Goal: Transaction & Acquisition: Purchase product/service

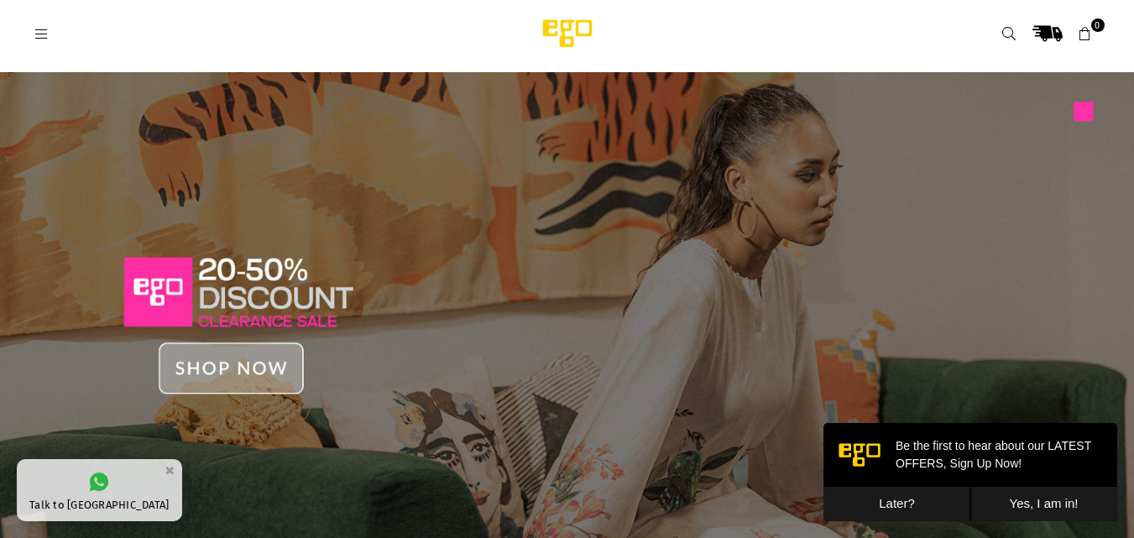
click at [886, 513] on button "Later?" at bounding box center [896, 504] width 147 height 34
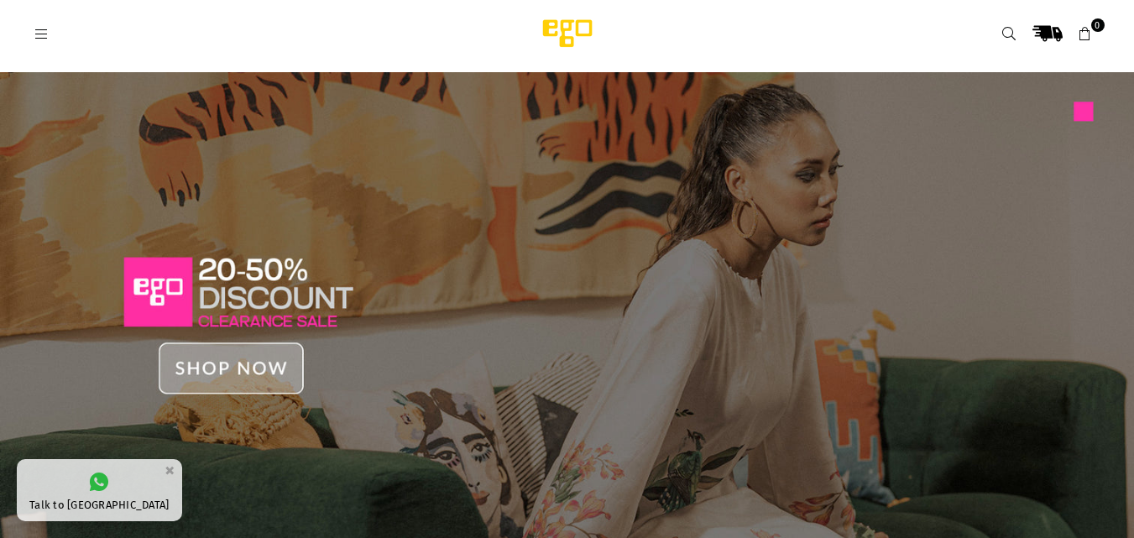
click at [45, 31] on icon at bounding box center [41, 34] width 15 height 15
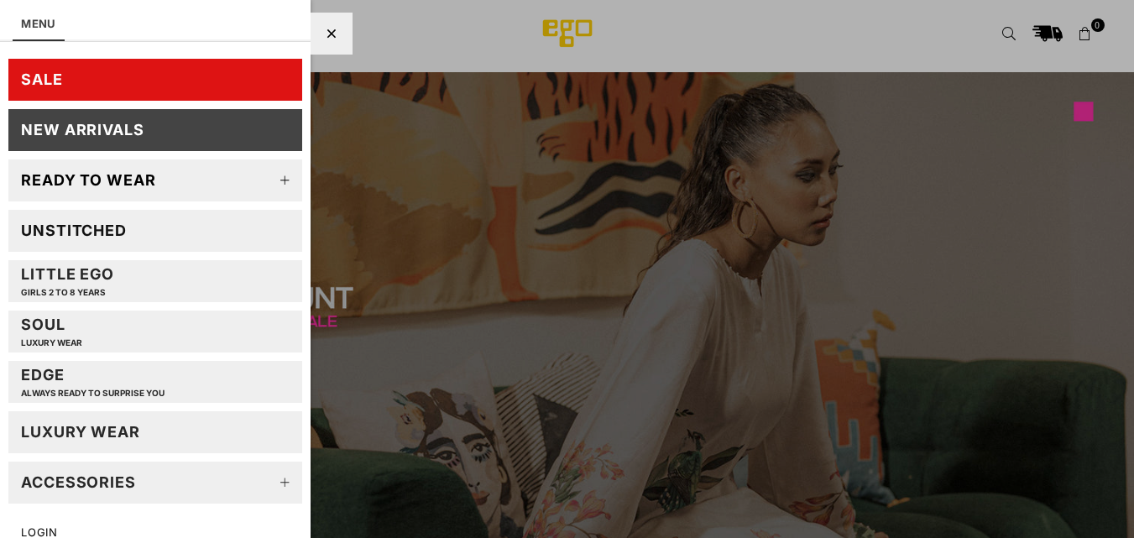
click at [238, 233] on link "Unstitched" at bounding box center [155, 231] width 294 height 42
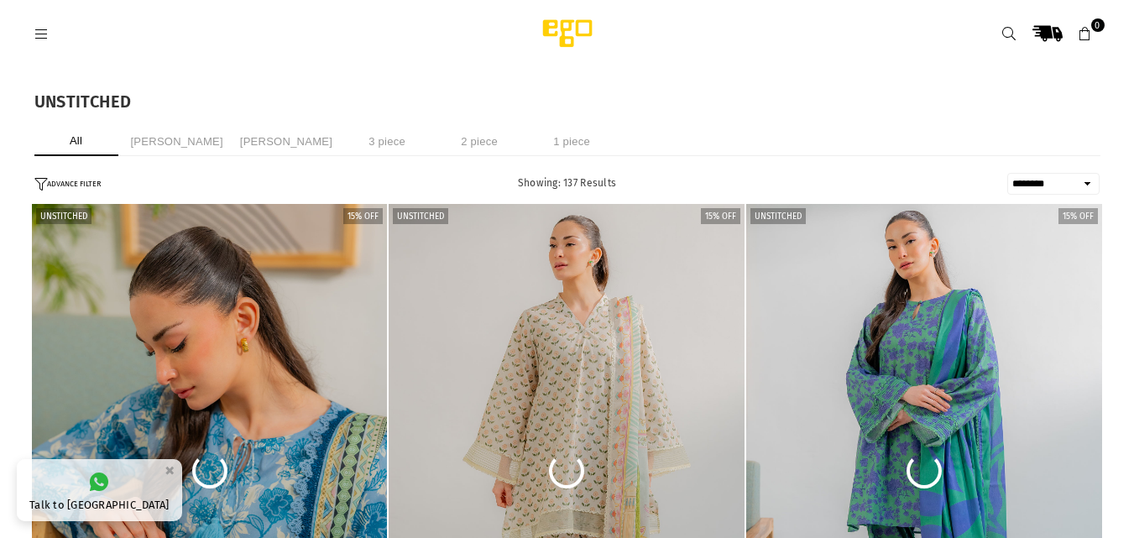
select select "******"
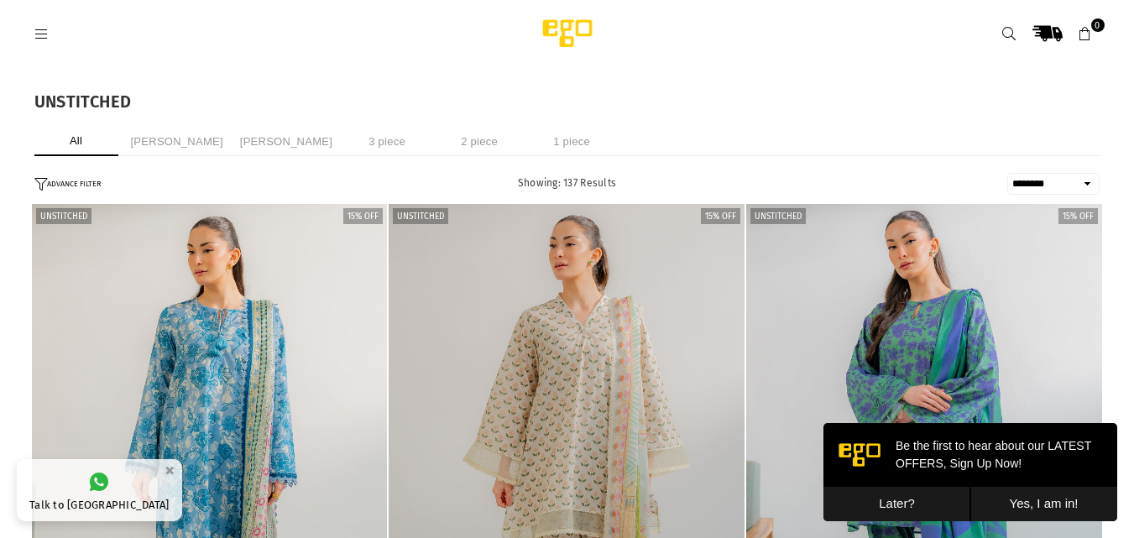
click at [357, 148] on li "3 piece" at bounding box center [387, 141] width 84 height 29
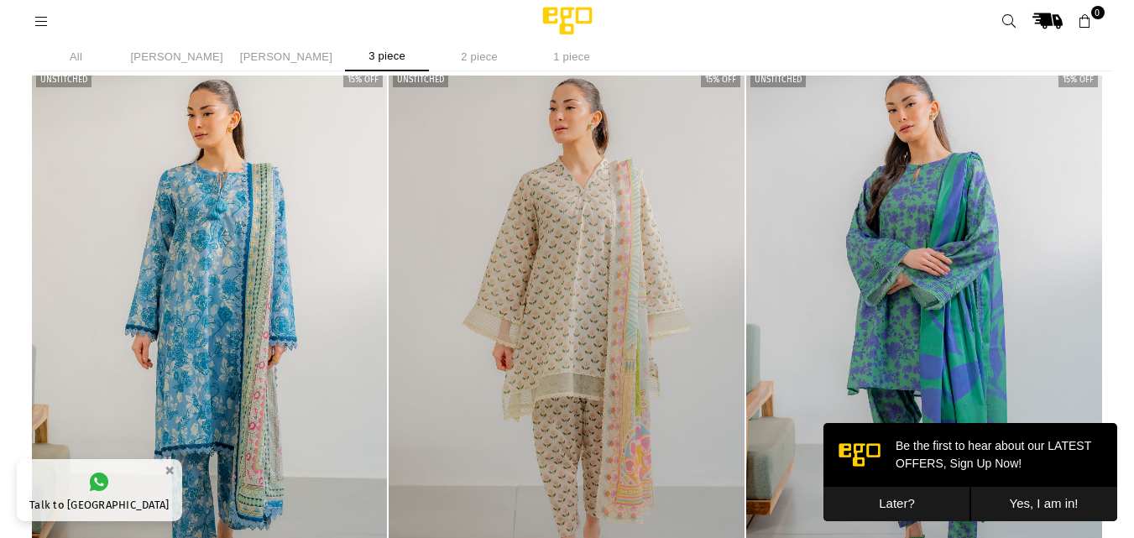
scroll to position [812, 0]
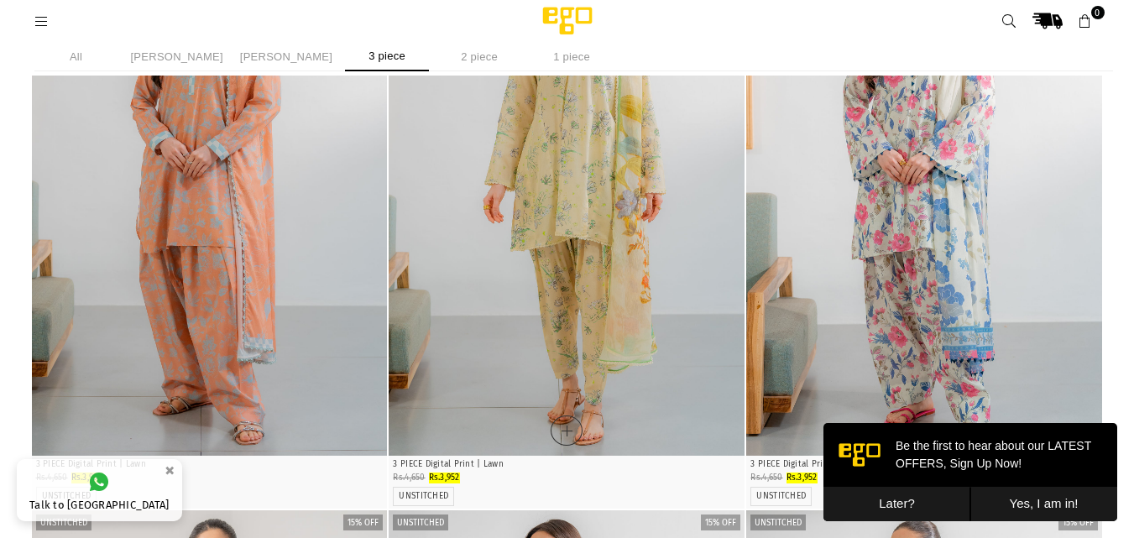
click at [557, 124] on img "1 / 4" at bounding box center [567, 189] width 356 height 534
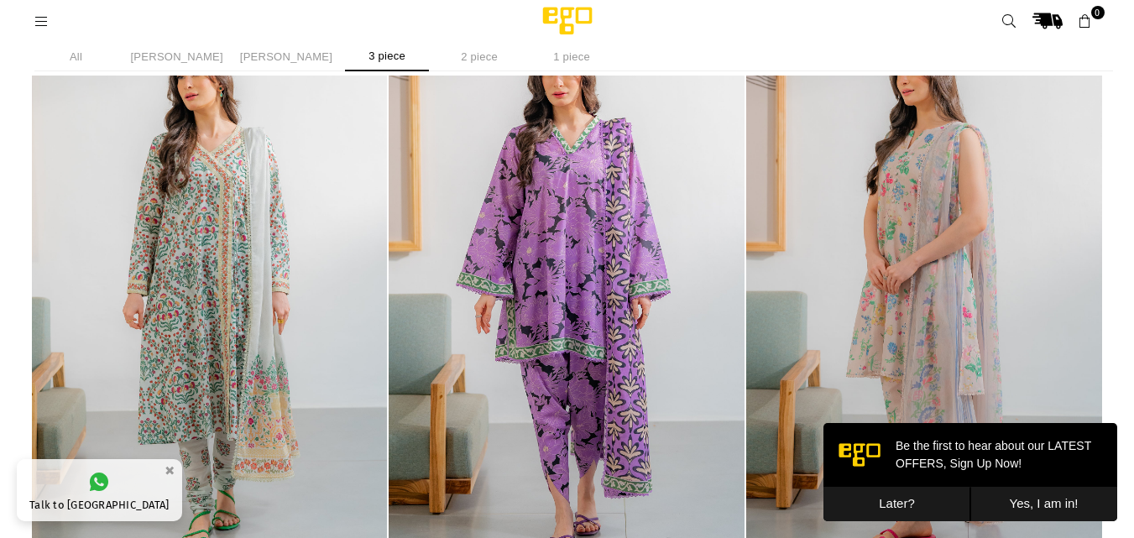
scroll to position [1905, 0]
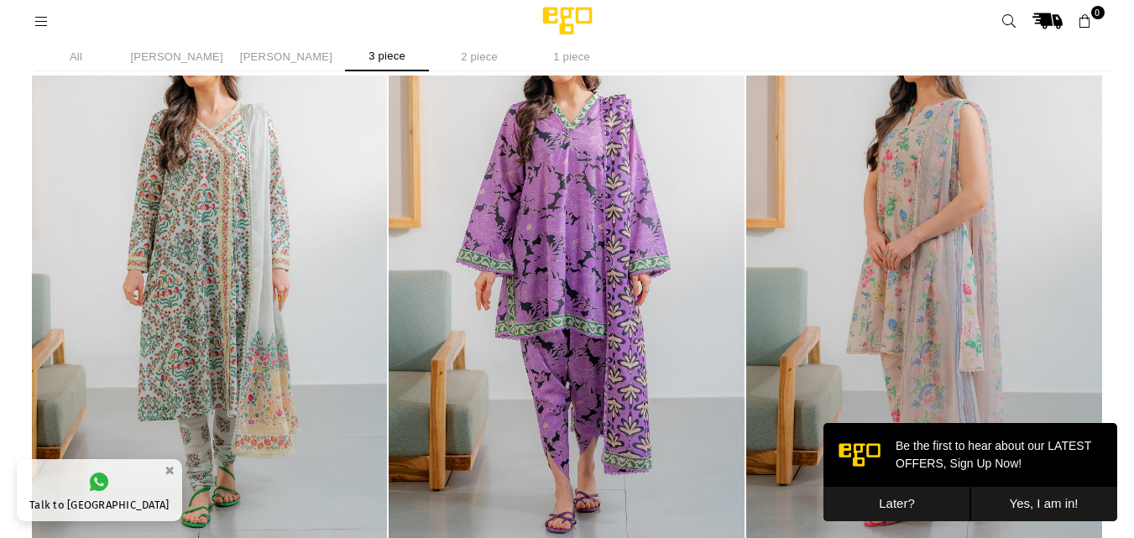
click at [1005, 318] on img "1 / 3" at bounding box center [924, 273] width 356 height 534
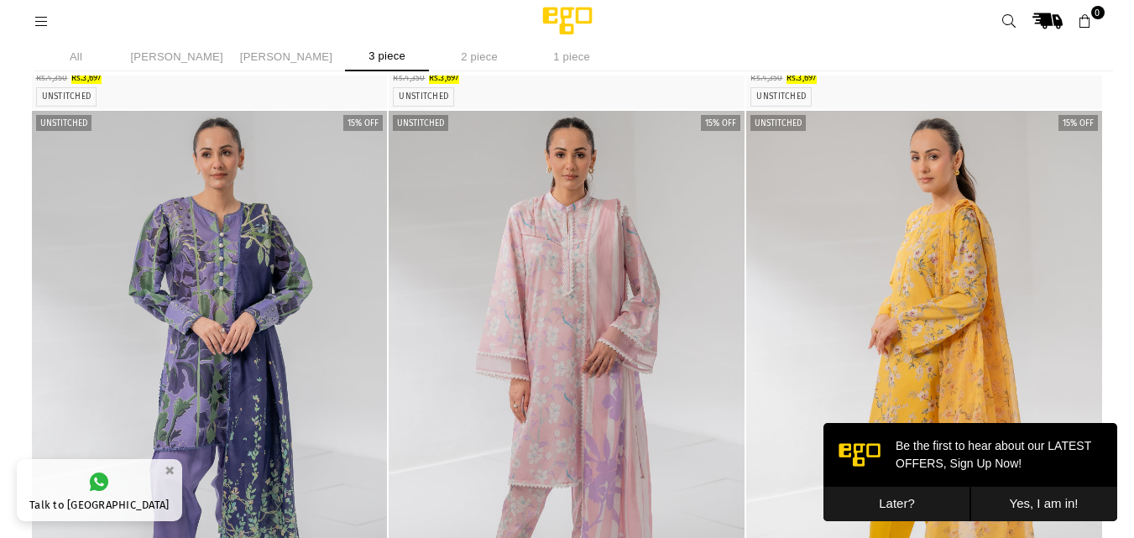
scroll to position [5465, 0]
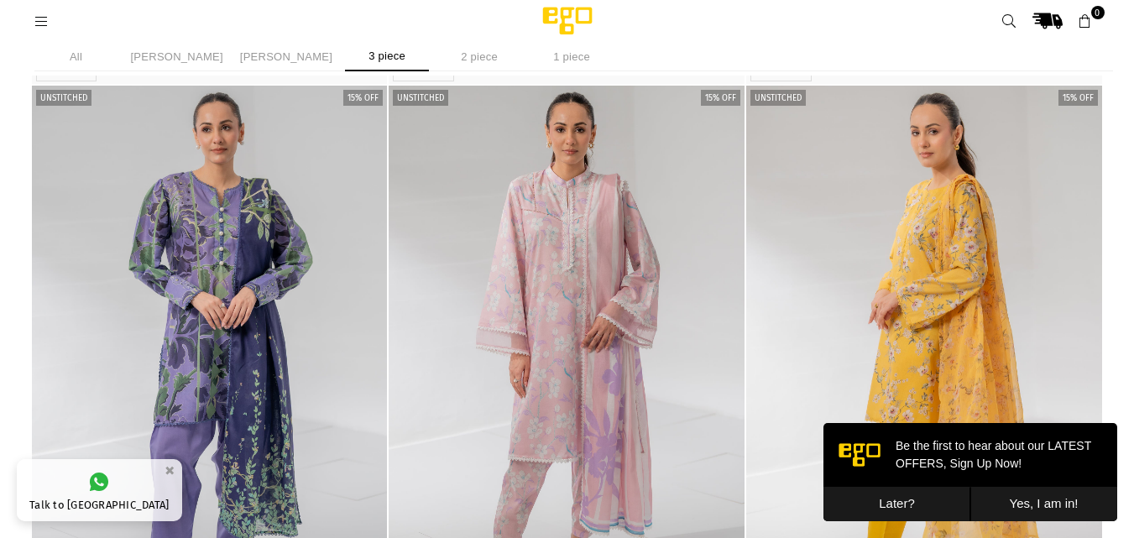
click at [891, 506] on button "Later?" at bounding box center [896, 504] width 147 height 34
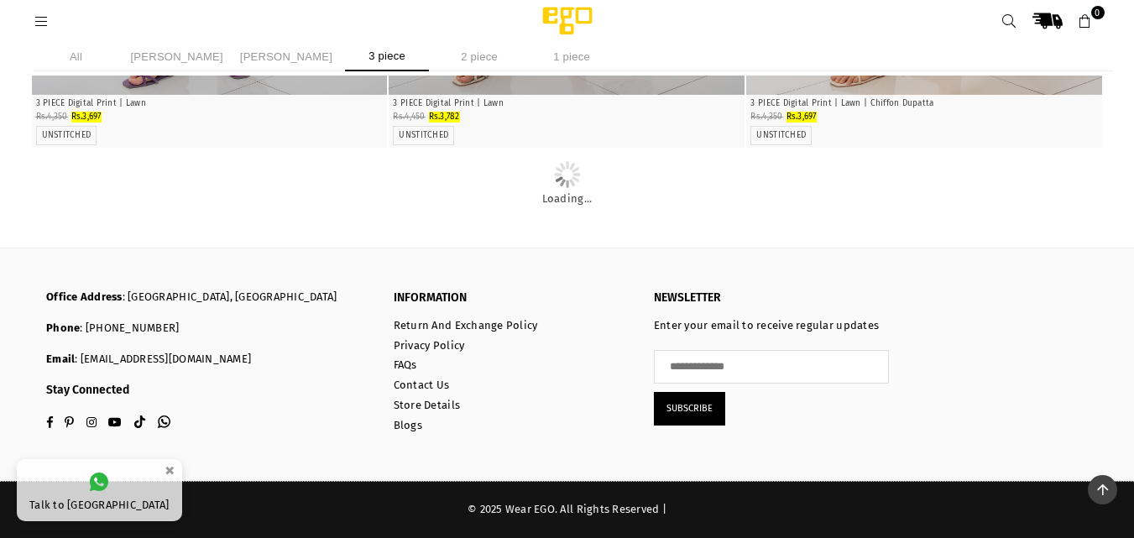
scroll to position [6180, 0]
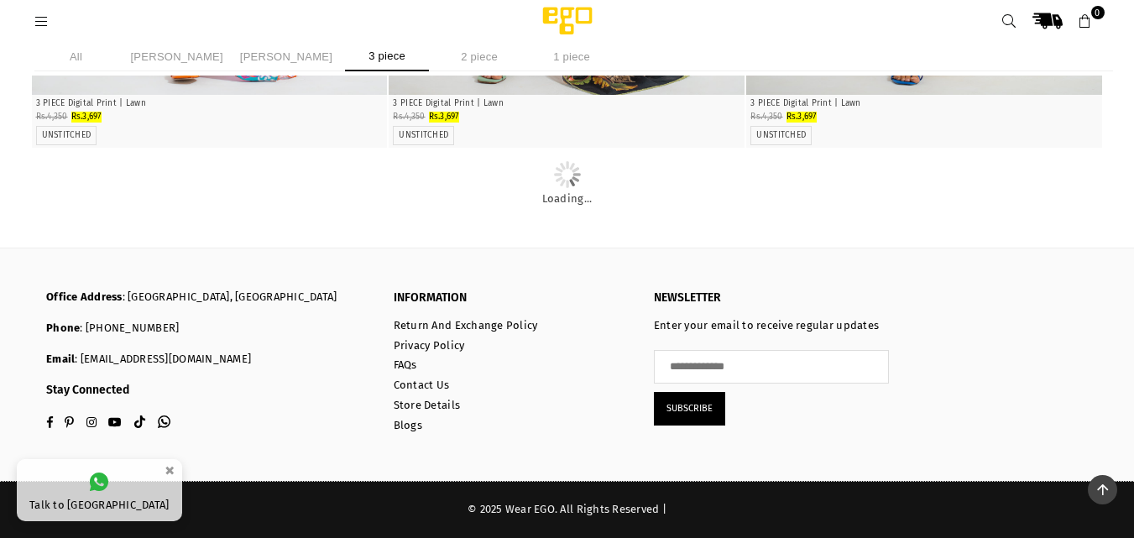
scroll to position [13622, 0]
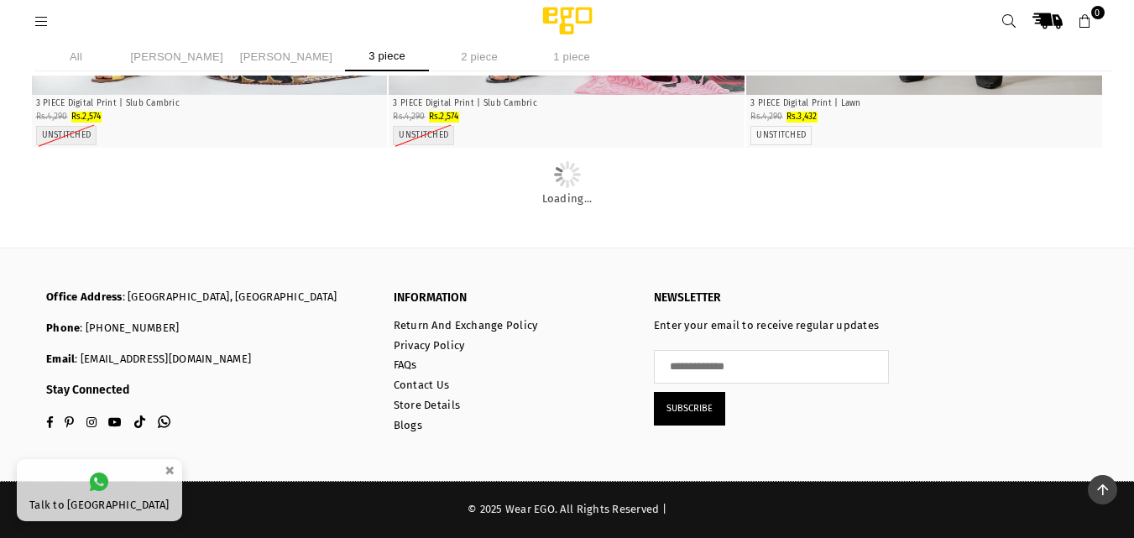
scroll to position [16472, 0]
click at [446, 57] on li "2 piece" at bounding box center [479, 56] width 84 height 29
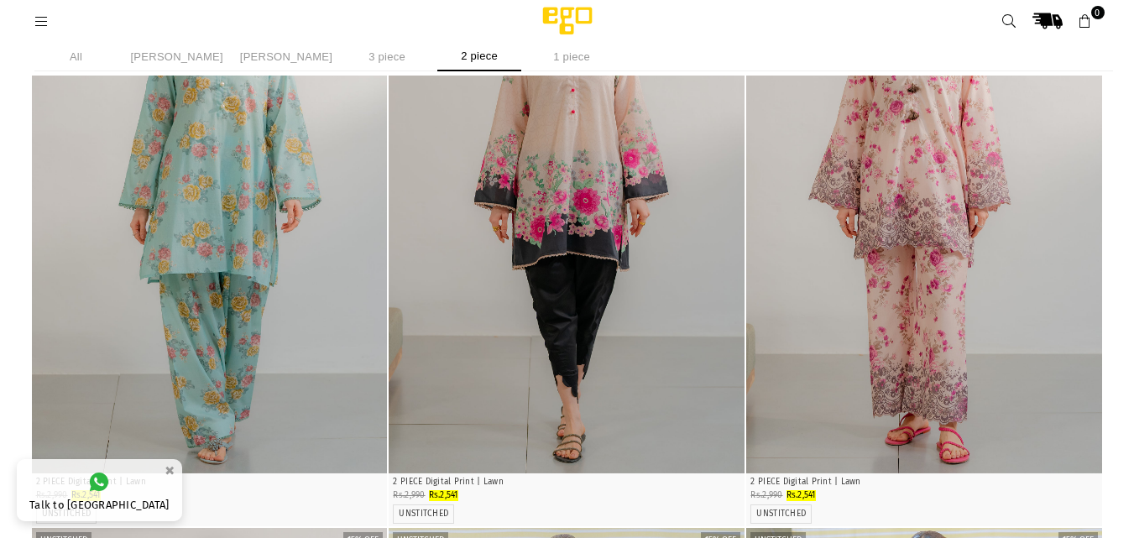
scroll to position [326, 0]
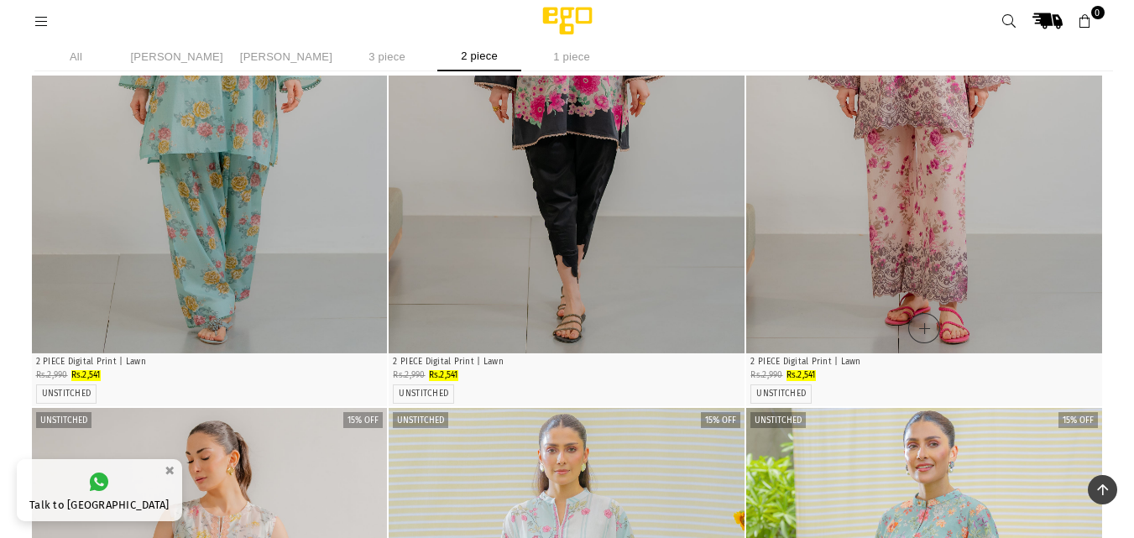
click at [991, 206] on img "1 / 4" at bounding box center [924, 87] width 356 height 534
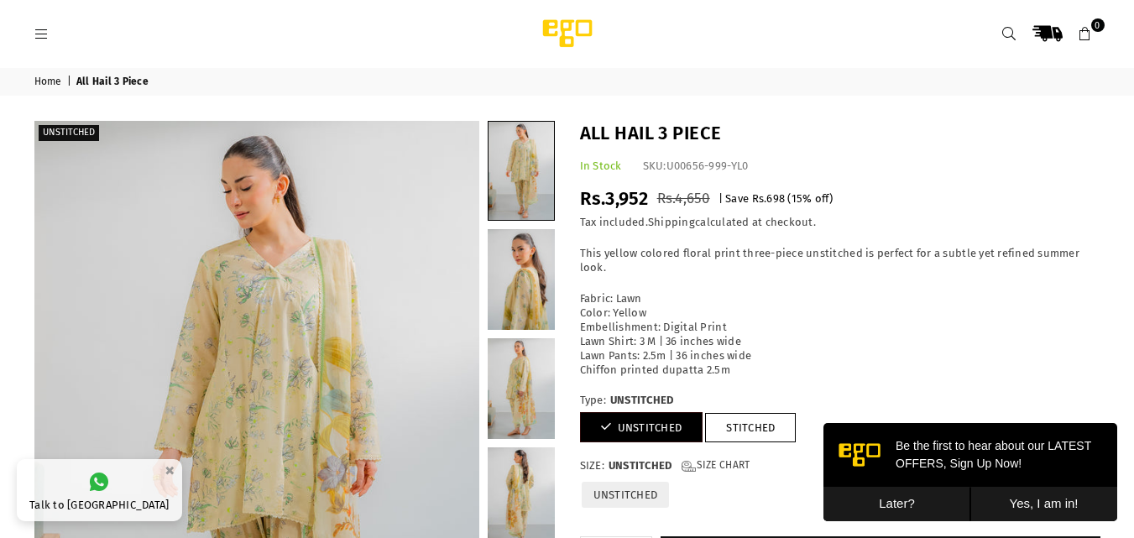
click at [876, 495] on button "Later?" at bounding box center [896, 504] width 147 height 34
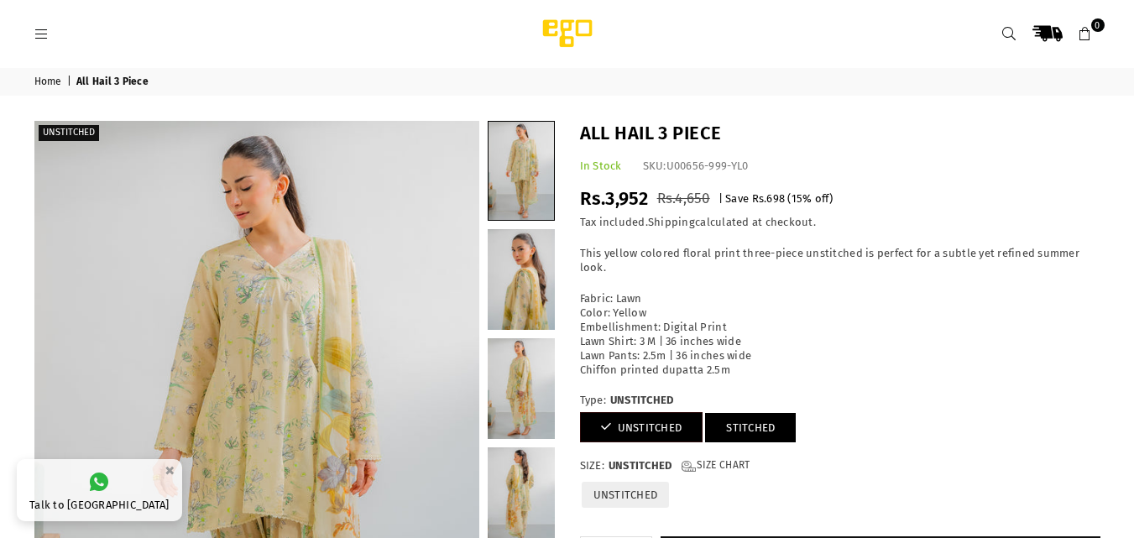
click at [772, 423] on link "STITCHED" at bounding box center [750, 427] width 91 height 29
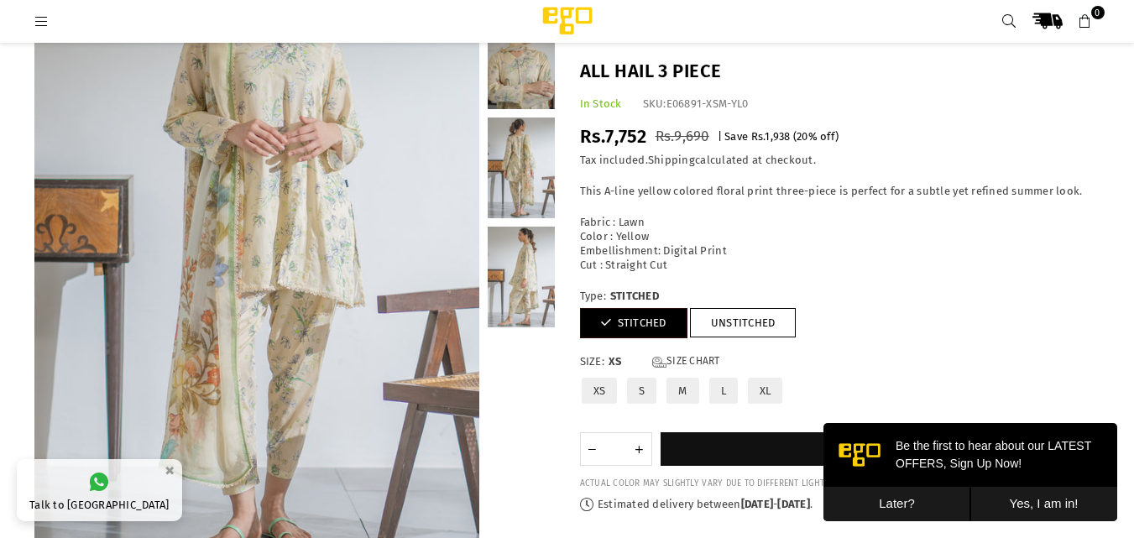
drag, startPoint x: 0, startPoint y: 0, endPoint x: 1141, endPoint y: 96, distance: 1144.8
click at [705, 359] on link "Size Chart" at bounding box center [686, 362] width 68 height 14
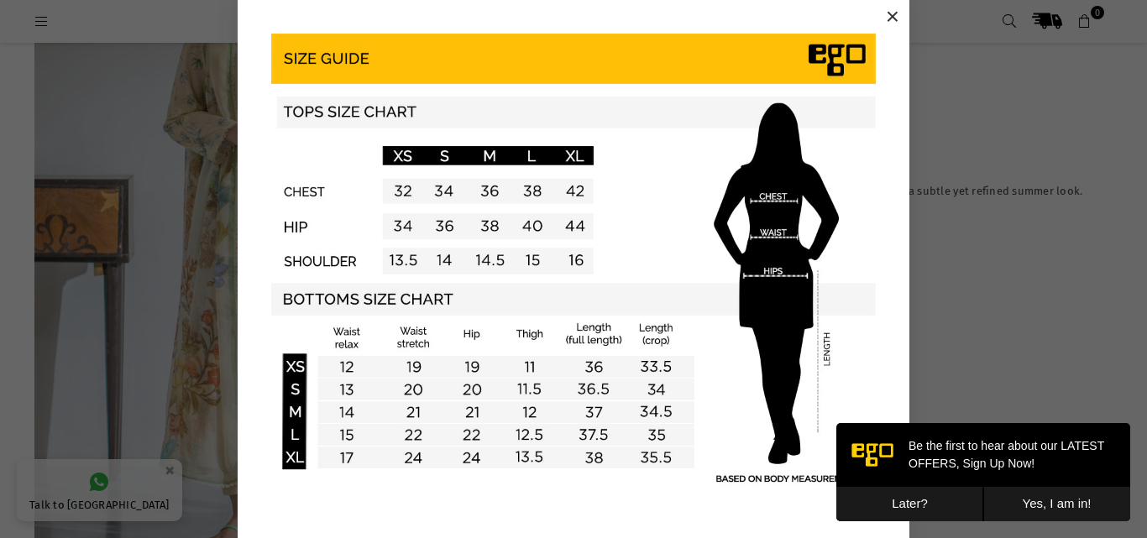
click at [881, 16] on button "×" at bounding box center [892, 16] width 25 height 25
